Goal: Information Seeking & Learning: Find specific fact

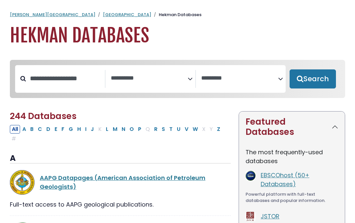
select select "Database Subject Filter"
select select "Database Vendors Filter"
click at [59, 79] on input "Search database by title or keyword" at bounding box center [65, 78] width 79 height 11
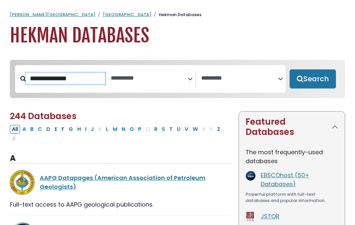
type input "**********"
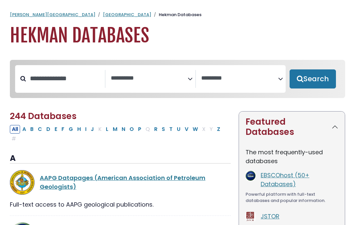
click at [321, 77] on button "Search" at bounding box center [313, 78] width 46 height 19
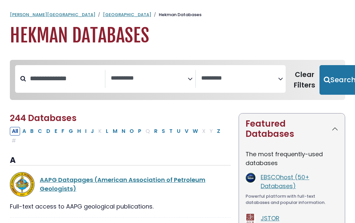
select select "Database Subject Filter"
select select "Database Vendors Filter"
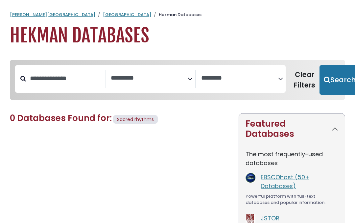
click at [103, 17] on link "[GEOGRAPHIC_DATA]" at bounding box center [127, 15] width 48 height 6
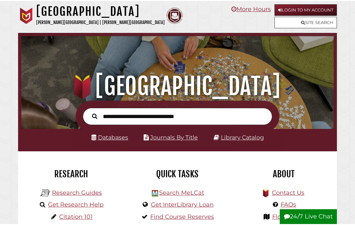
scroll to position [103, 309]
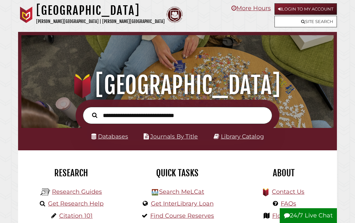
click at [182, 117] on input "text" at bounding box center [177, 115] width 189 height 17
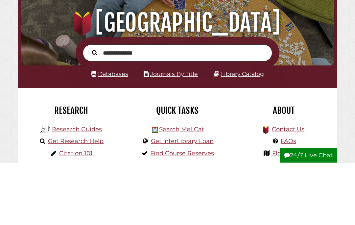
type input "**********"
click at [95, 111] on button "Search" at bounding box center [95, 115] width 12 height 8
